Goal: Find specific page/section: Find specific page/section

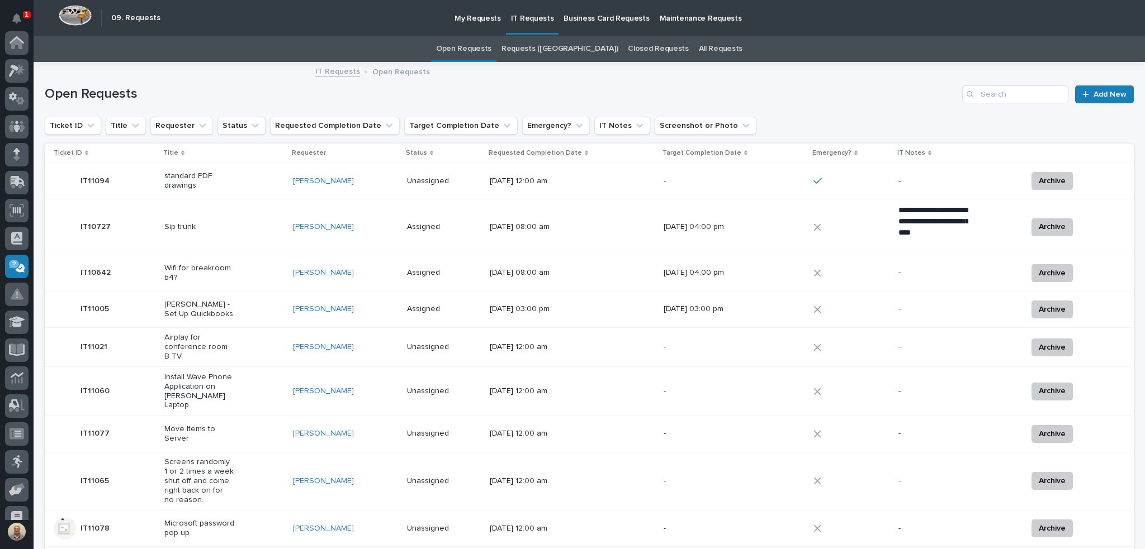
scroll to position [125, 0]
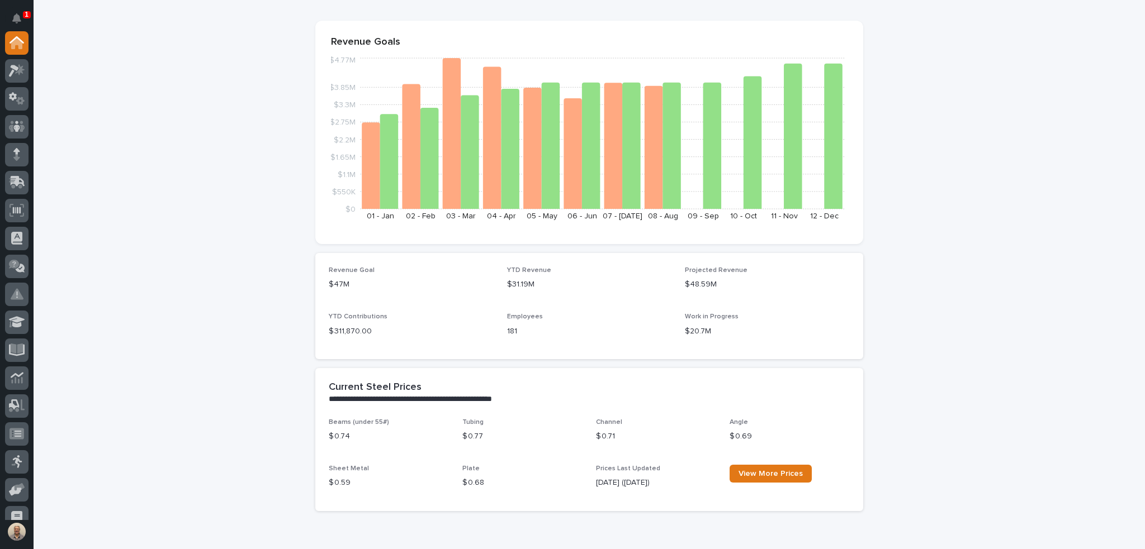
scroll to position [559, 0]
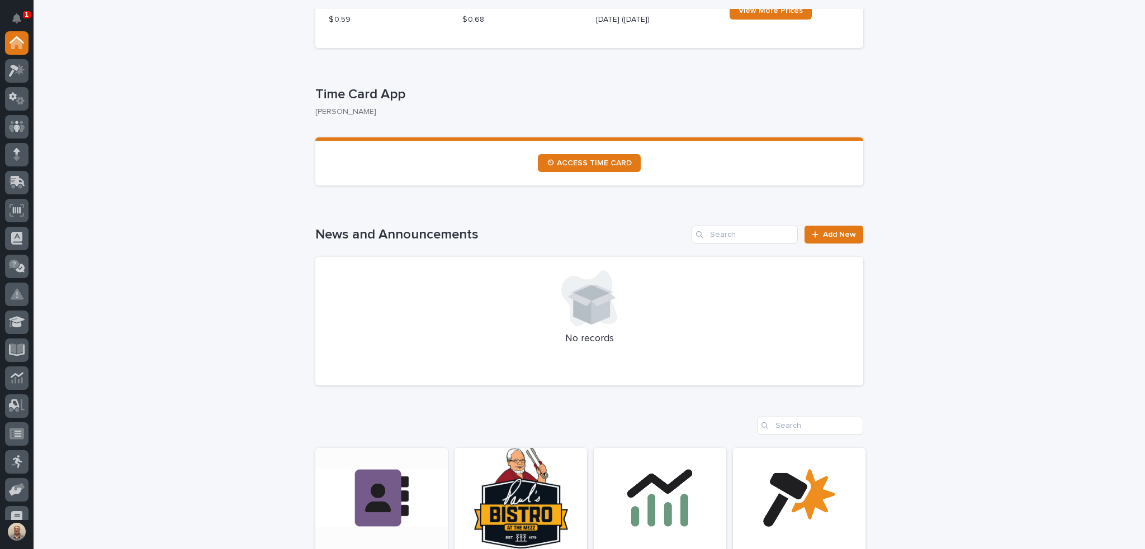
click at [398, 482] on link "Open Link" at bounding box center [381, 525] width 132 height 154
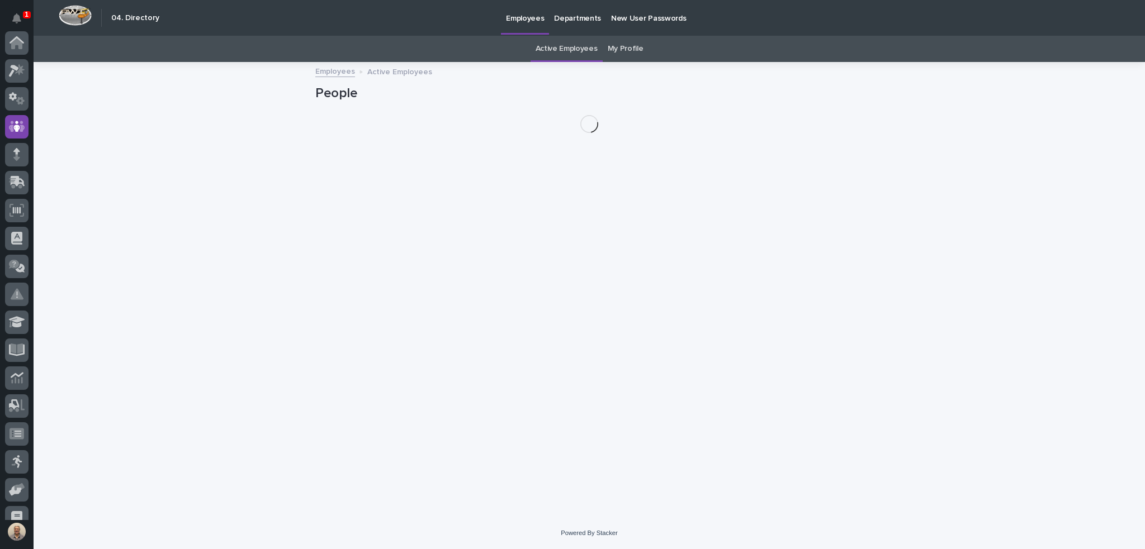
scroll to position [84, 0]
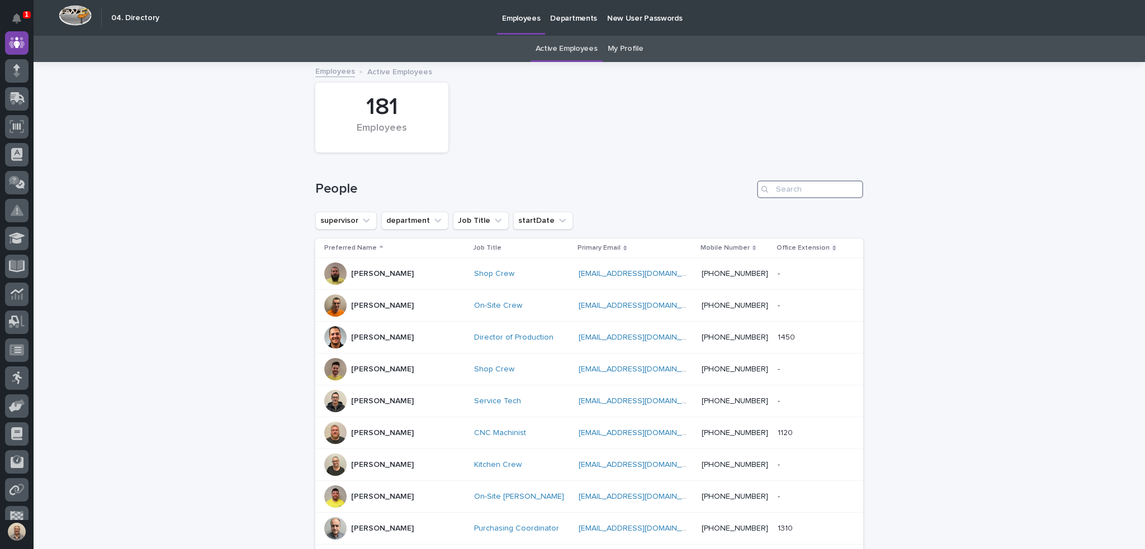
click at [798, 189] on input "Search" at bounding box center [810, 190] width 106 height 18
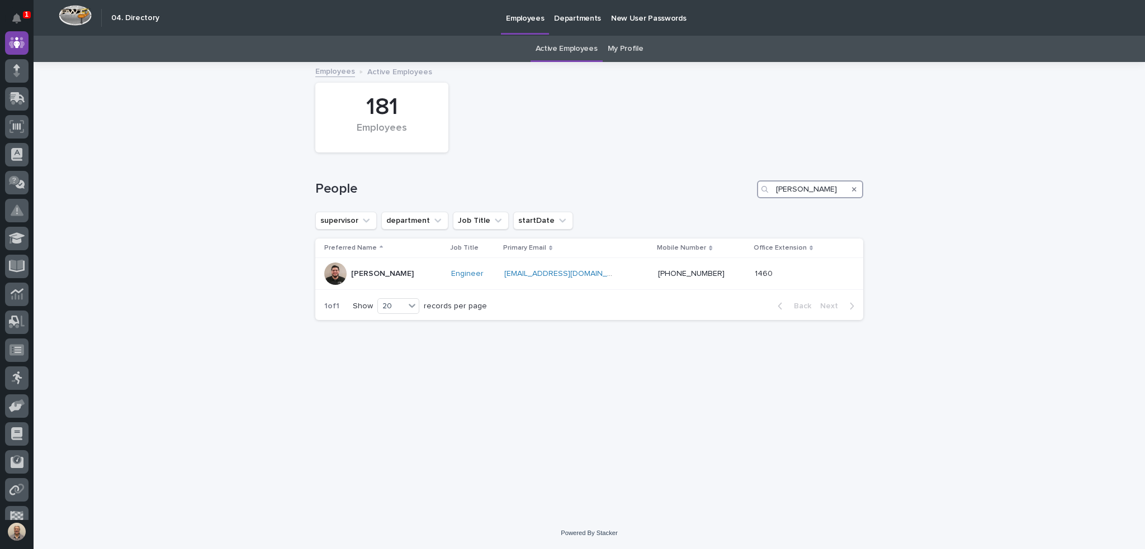
type input "[PERSON_NAME]"
